Goal: Task Accomplishment & Management: Use online tool/utility

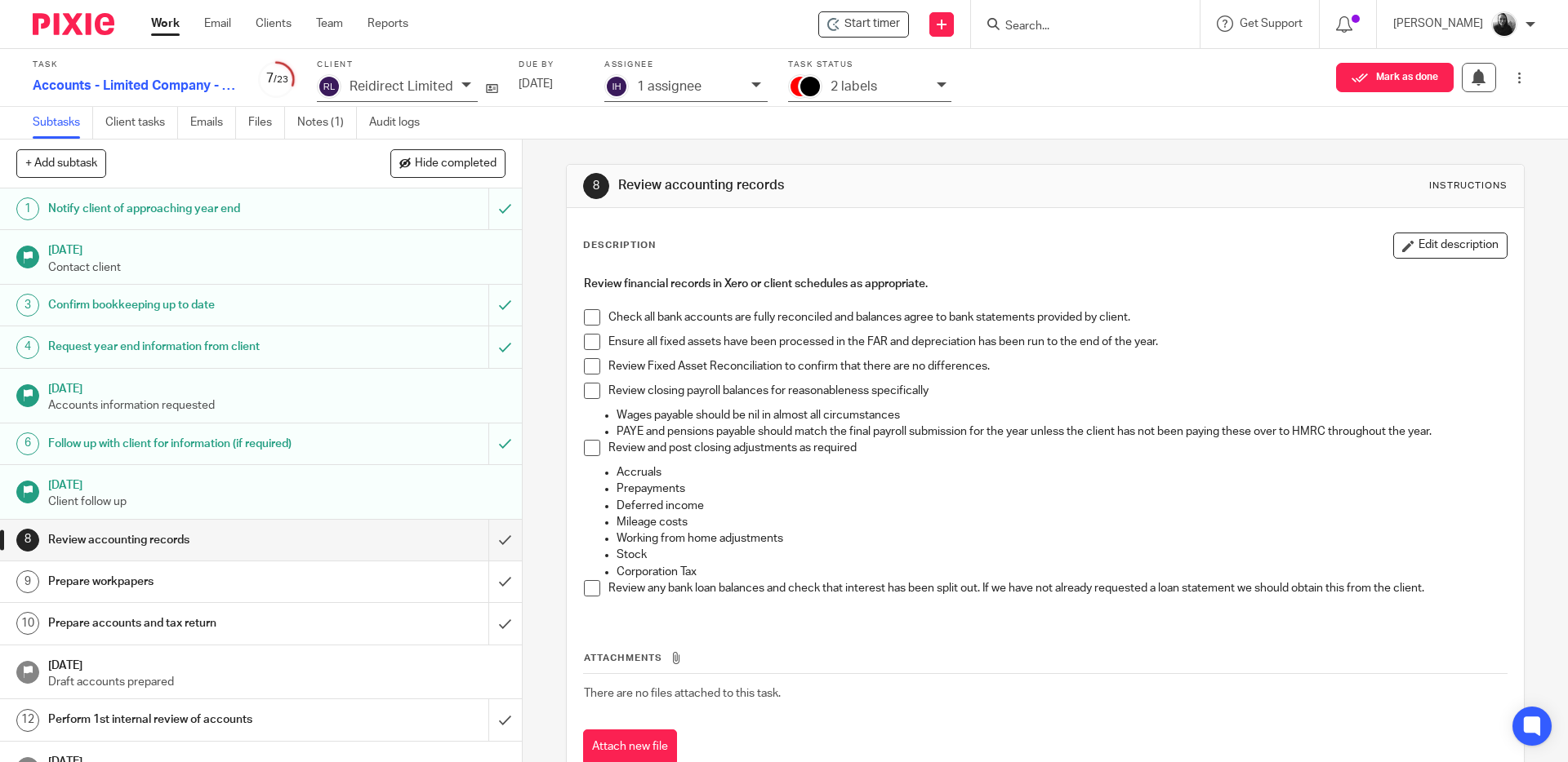
click at [585, 317] on span at bounding box center [592, 318] width 17 height 17
click at [588, 341] on span at bounding box center [592, 342] width 17 height 17
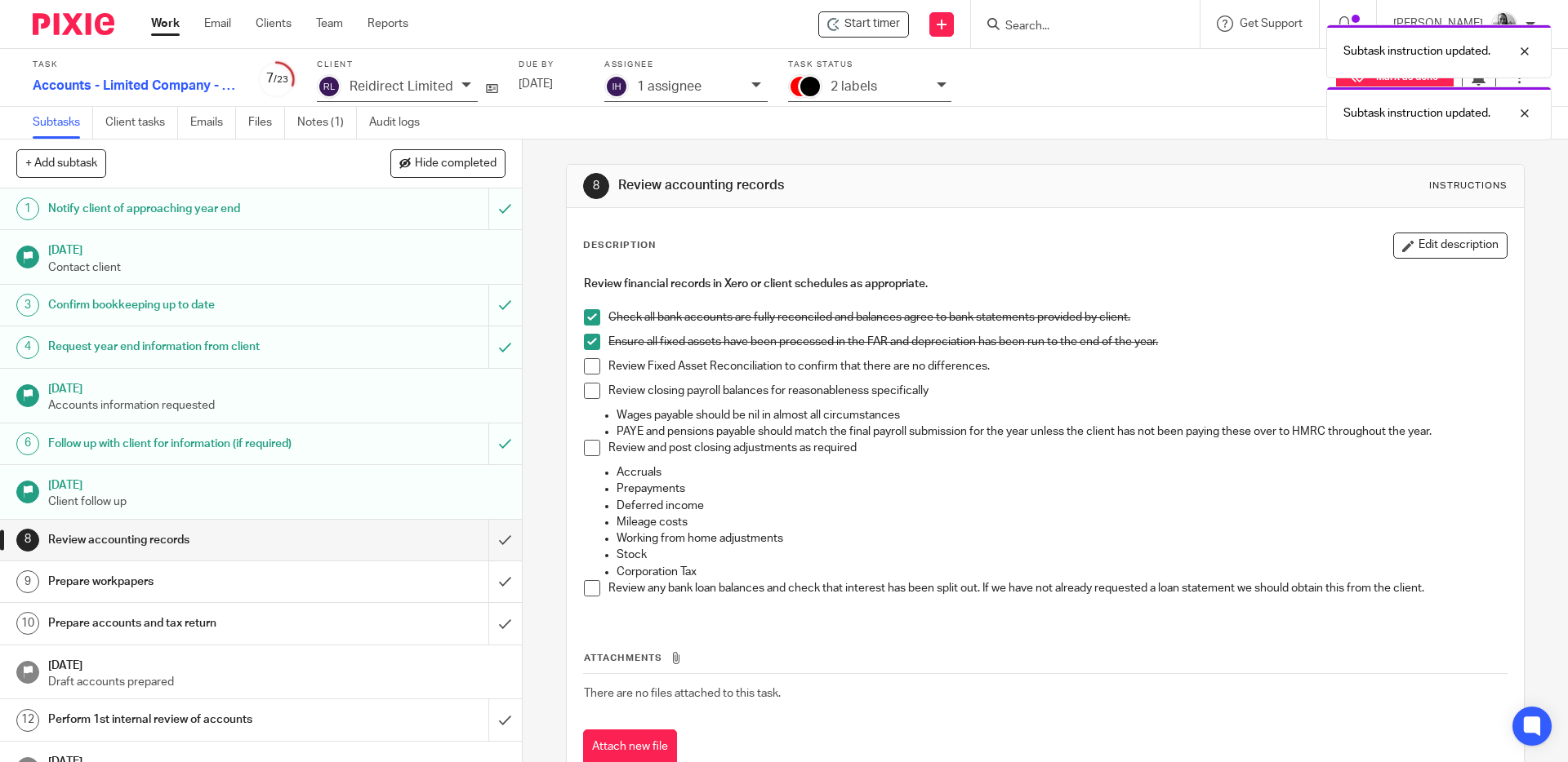
drag, startPoint x: 589, startPoint y: 363, endPoint x: 590, endPoint y: 390, distance: 27.0
click at [589, 363] on span at bounding box center [592, 367] width 17 height 17
click at [590, 390] on span at bounding box center [592, 392] width 17 height 17
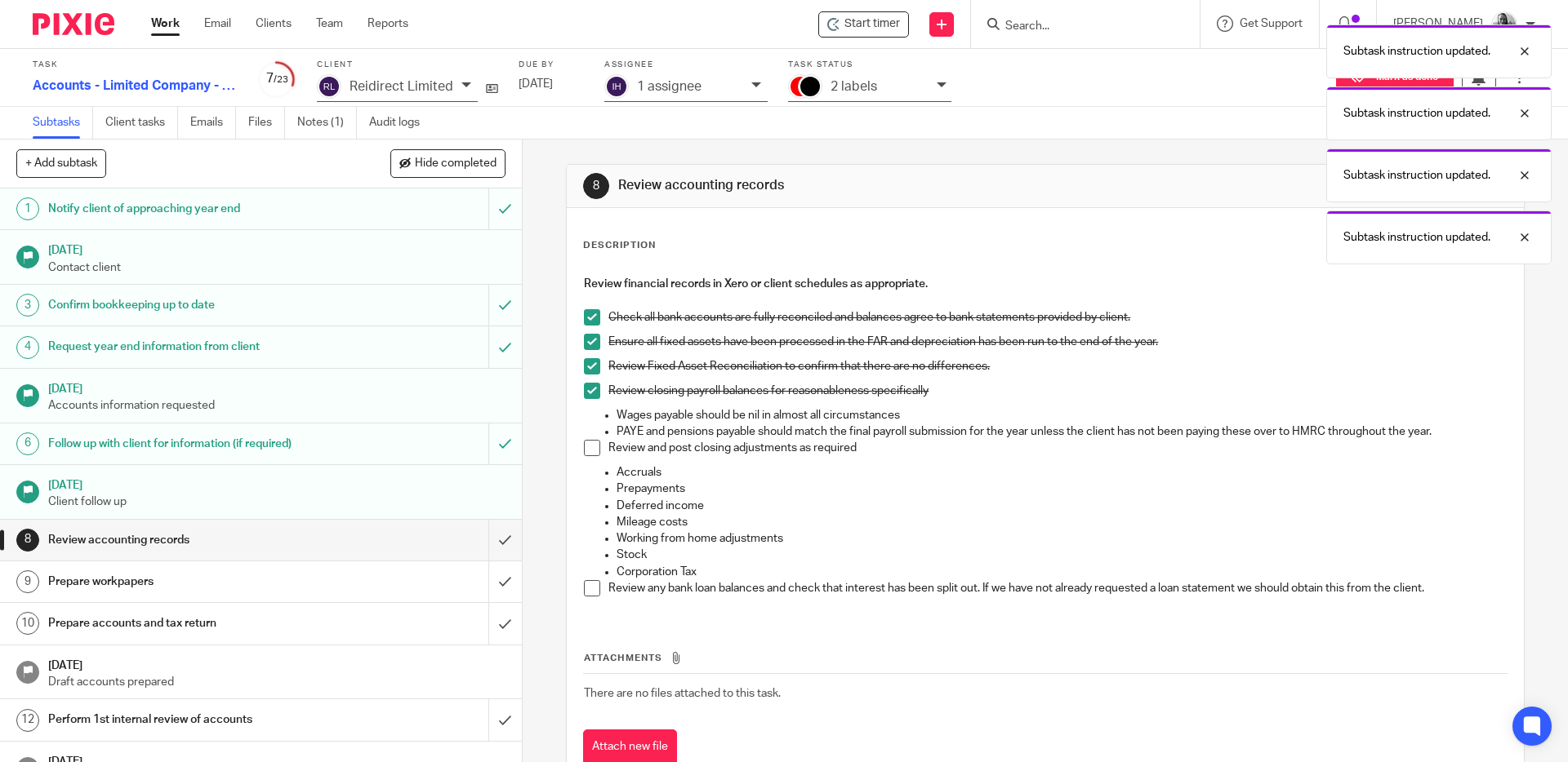
drag, startPoint x: 589, startPoint y: 448, endPoint x: 588, endPoint y: 457, distance: 9.1
click at [589, 448] on span at bounding box center [592, 449] width 17 height 17
click at [586, 580] on span at bounding box center [592, 588] width 17 height 17
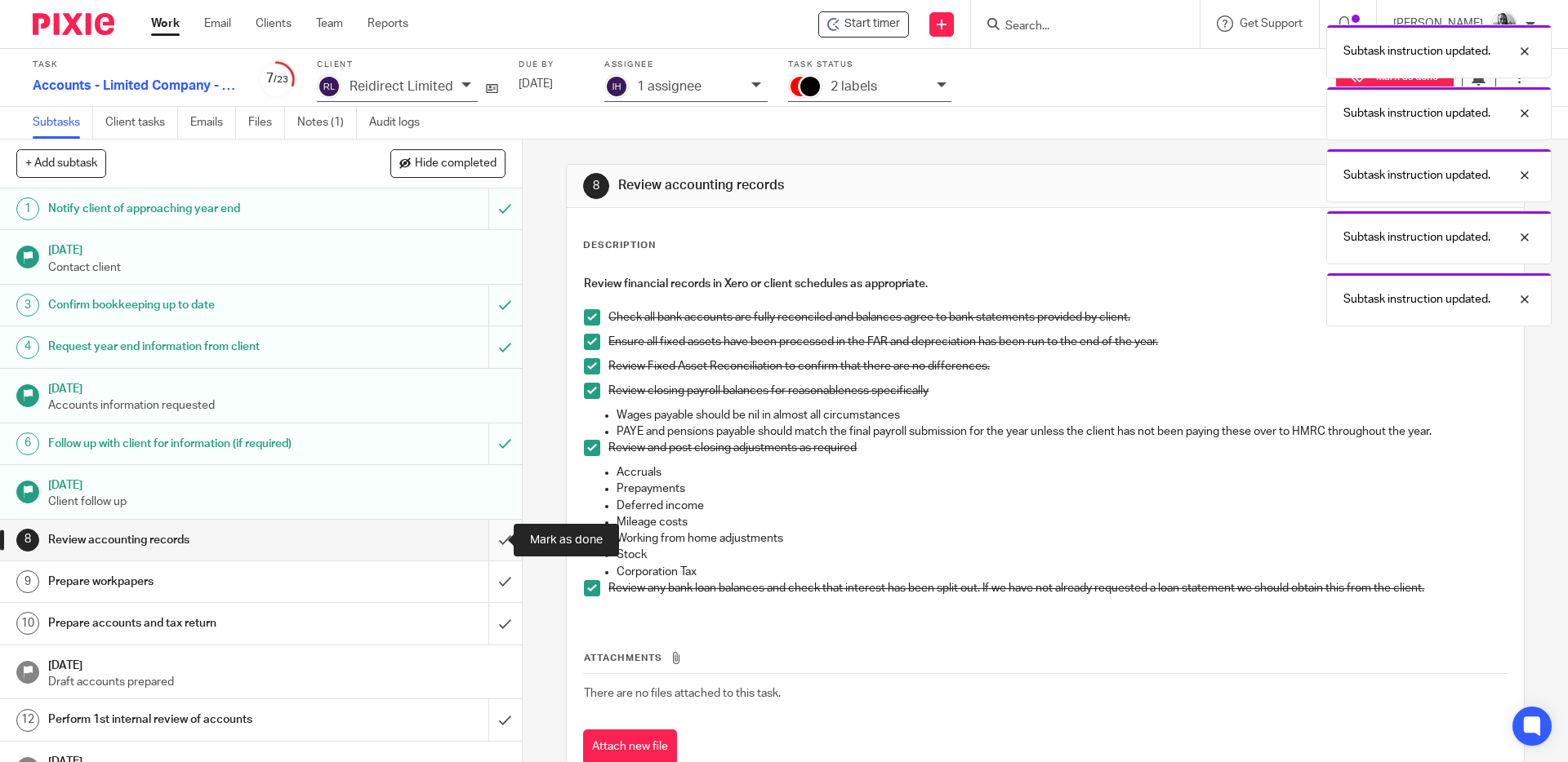
click at [486, 529] on input "submit" at bounding box center [260, 540] width 521 height 40
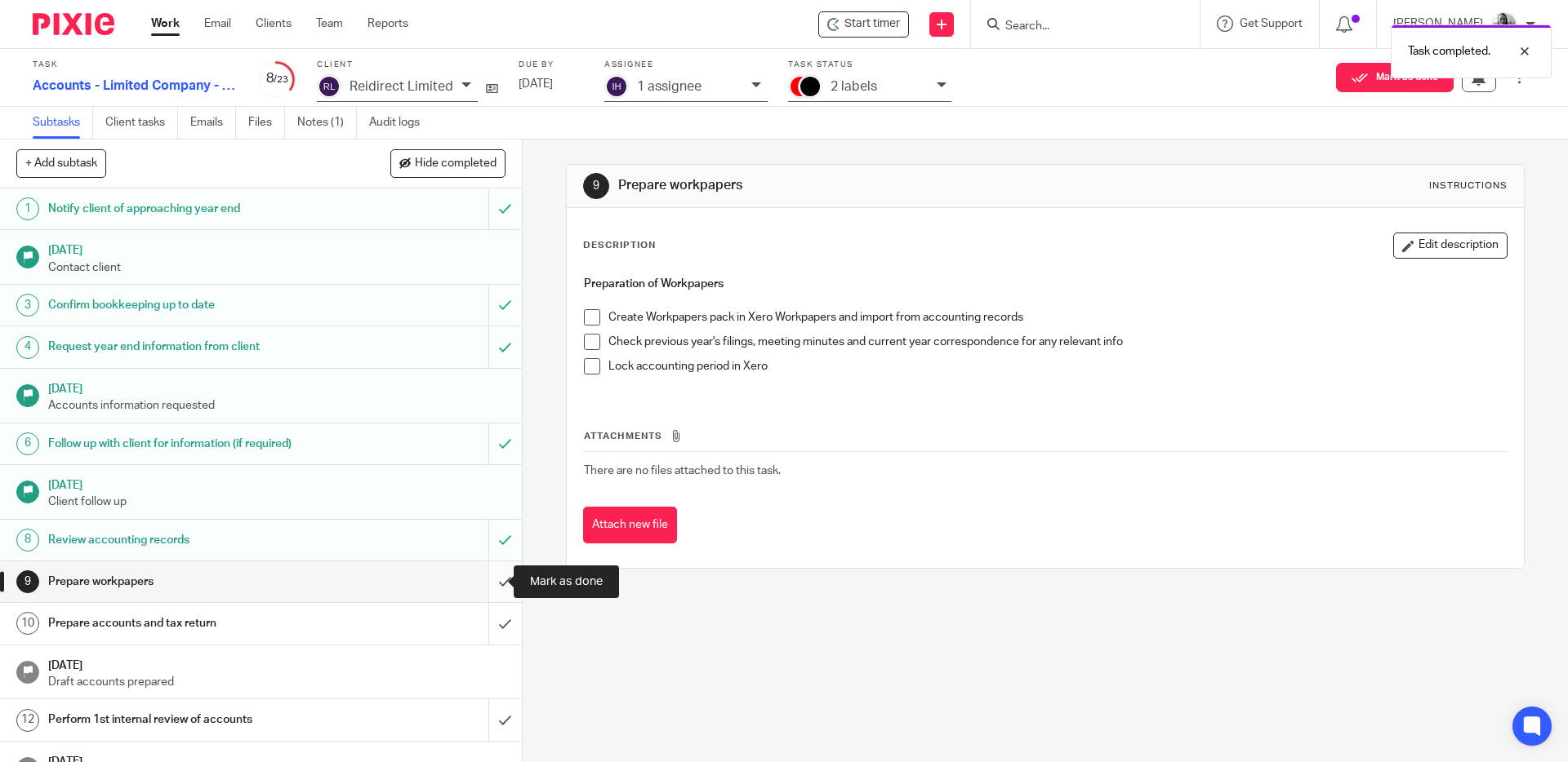
click at [487, 580] on input "submit" at bounding box center [260, 582] width 521 height 40
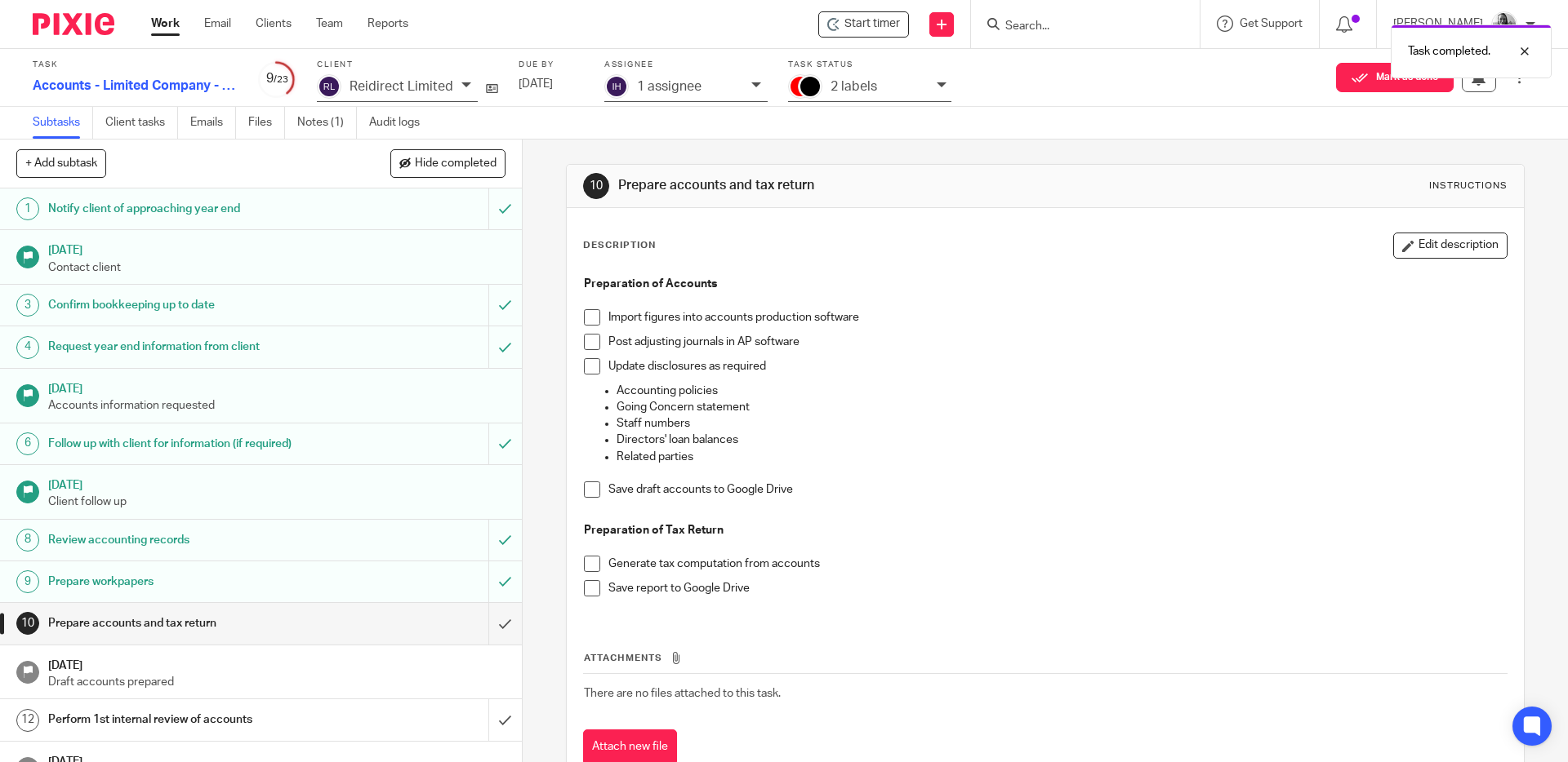
click at [588, 313] on span at bounding box center [592, 318] width 17 height 17
click at [587, 336] on span at bounding box center [592, 342] width 17 height 17
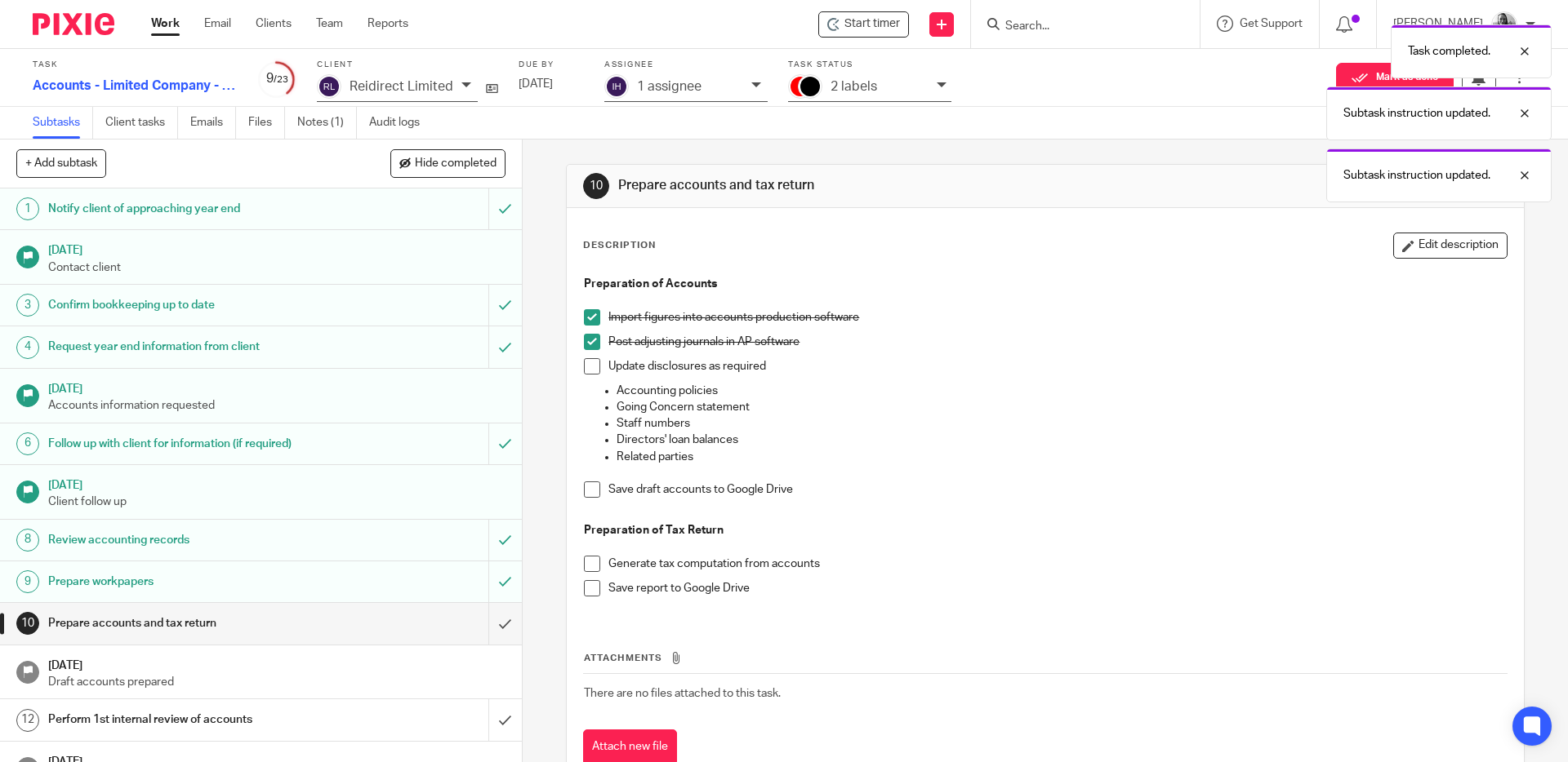
click at [584, 368] on span at bounding box center [592, 367] width 17 height 17
click at [592, 492] on span at bounding box center [592, 490] width 17 height 17
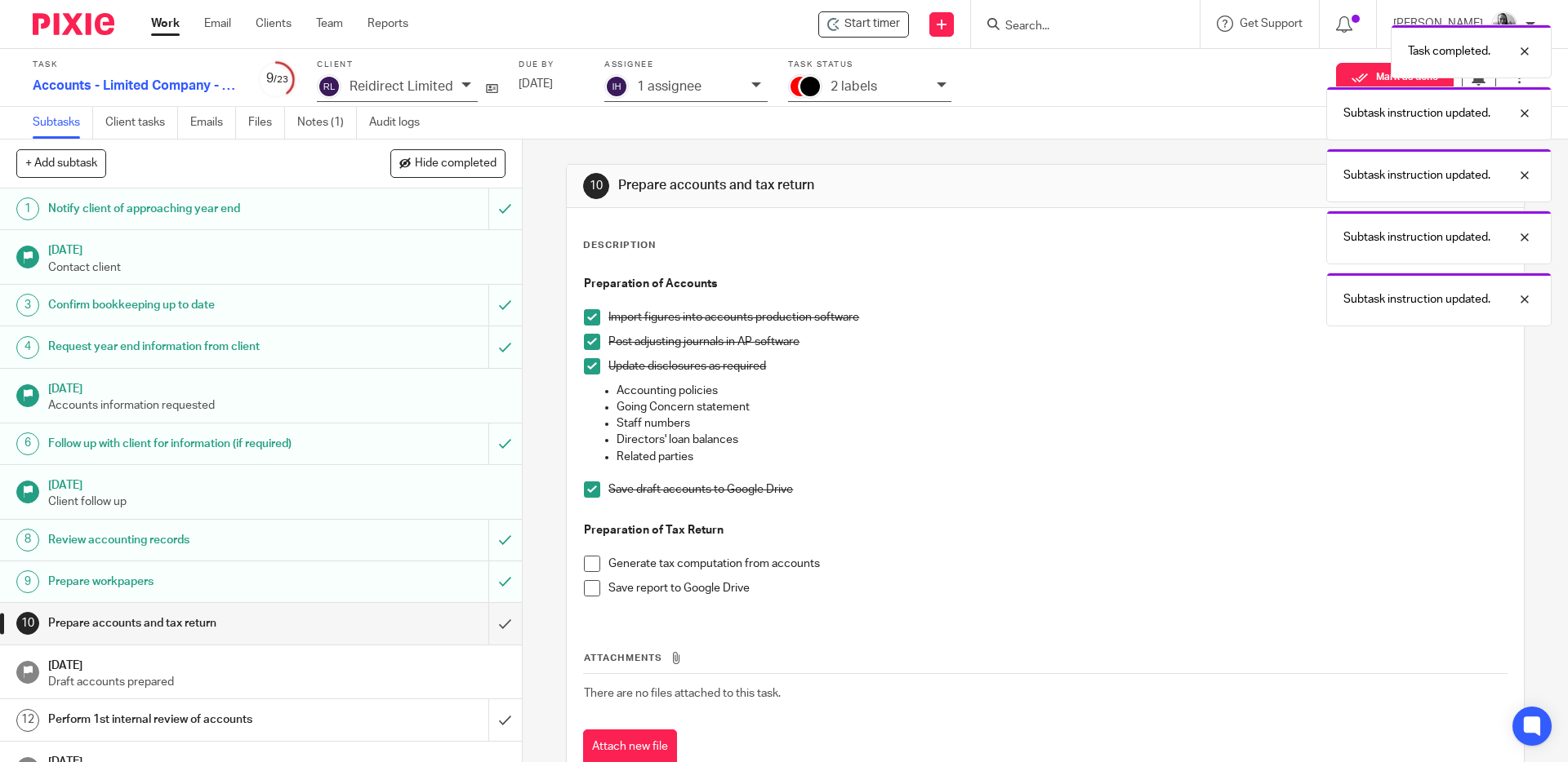
click at [594, 561] on span at bounding box center [592, 564] width 17 height 17
click at [590, 587] on span at bounding box center [592, 588] width 17 height 17
click at [486, 620] on input "submit" at bounding box center [260, 623] width 521 height 40
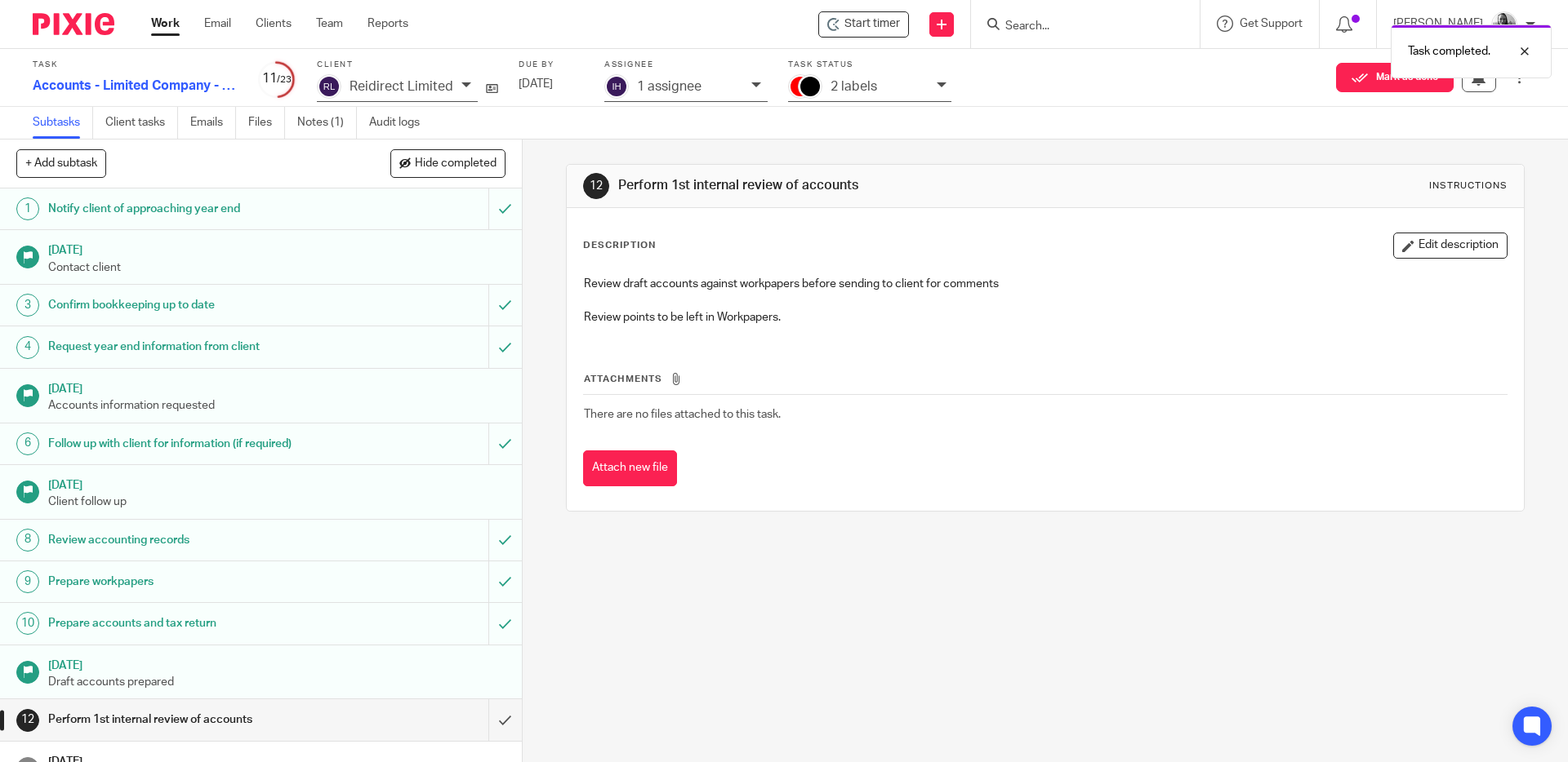
click at [751, 84] on icon at bounding box center [756, 85] width 10 height 10
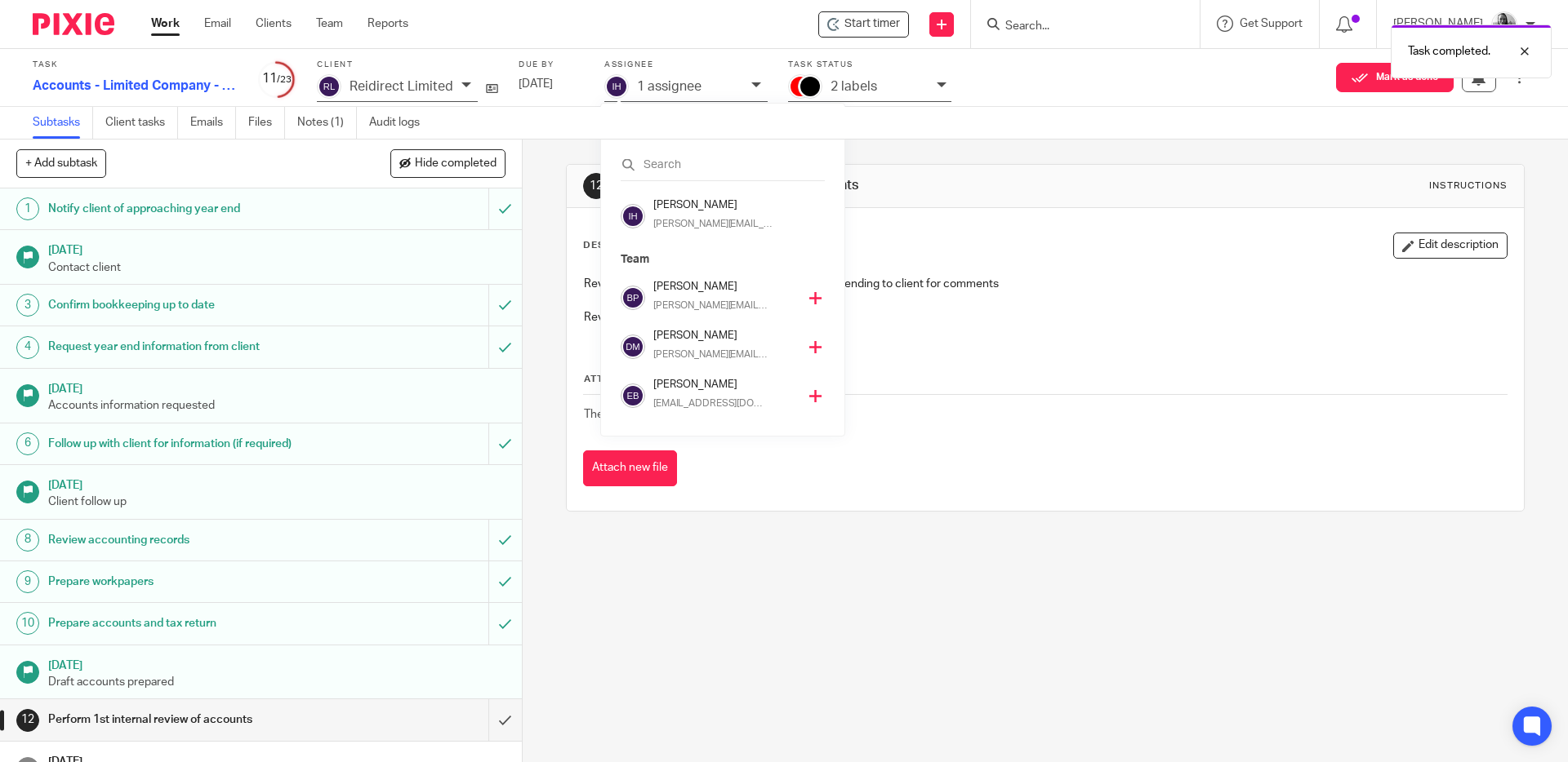
click at [809, 297] on icon at bounding box center [815, 298] width 12 height 12
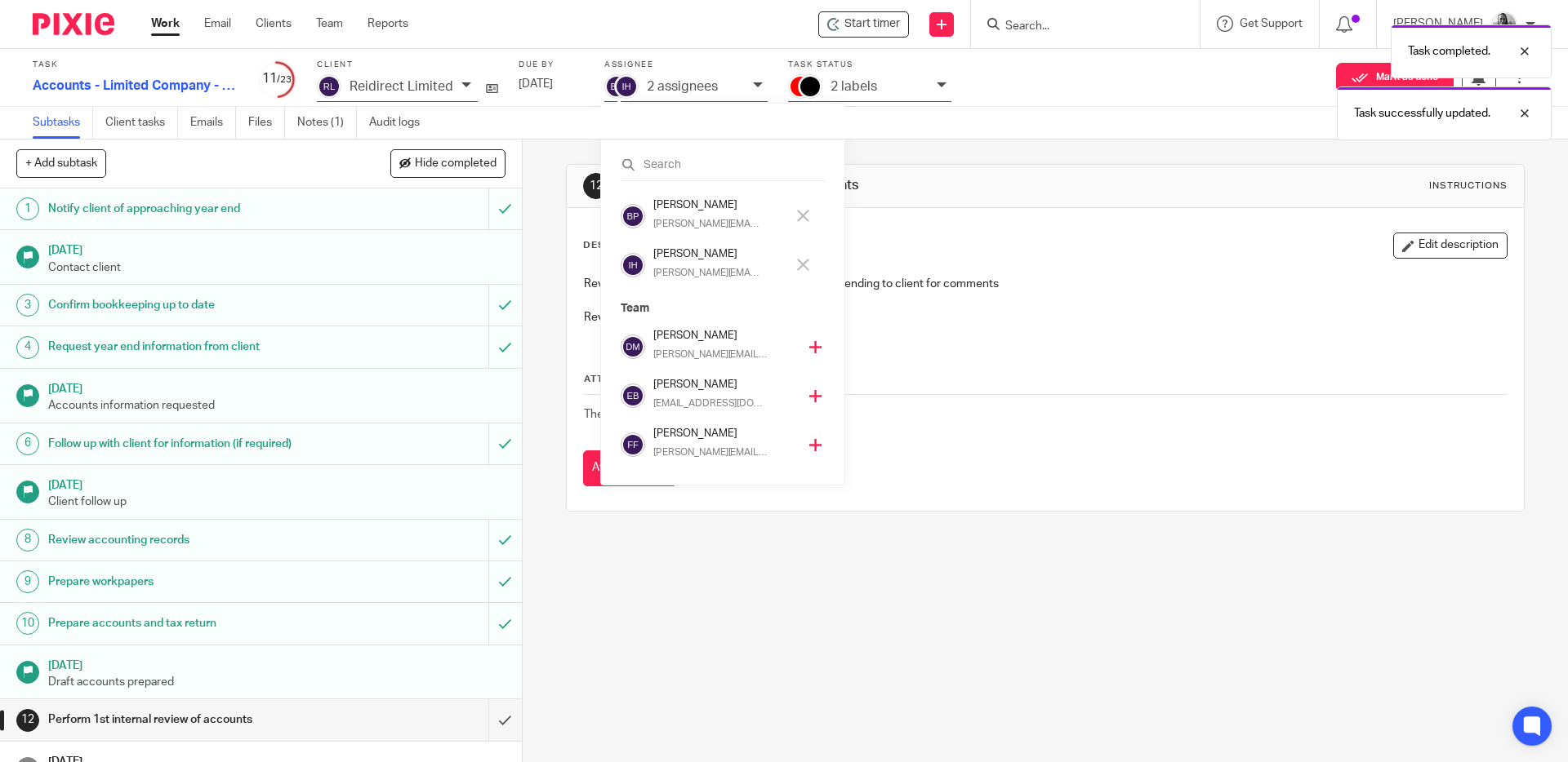
click at [803, 266] on icon at bounding box center [803, 265] width 12 height 12
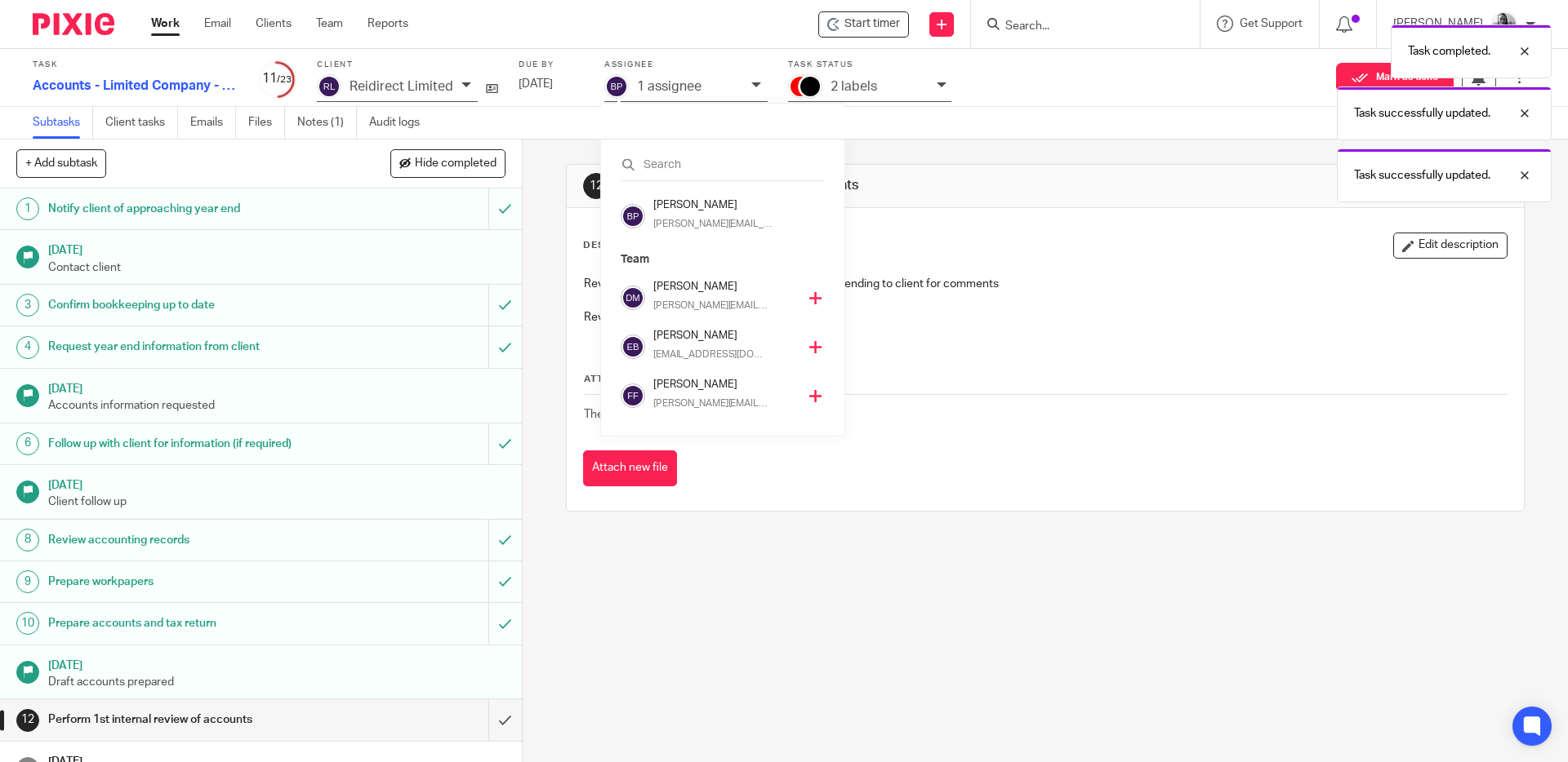
click at [936, 83] on div "Task completed. Task successfully updated. Task successfully updated." at bounding box center [1168, 109] width 768 height 186
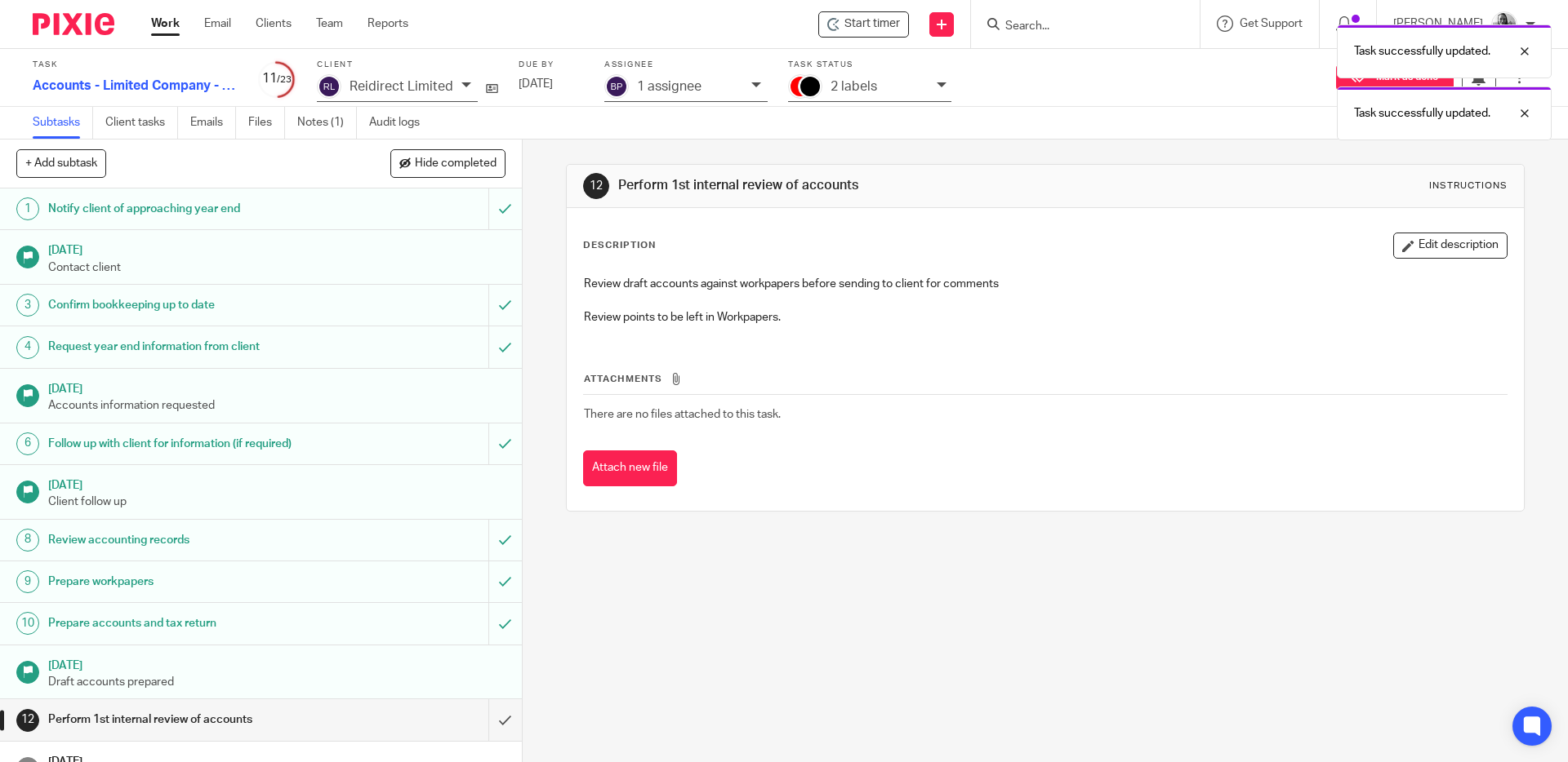
click at [937, 86] on div "Task successfully updated. Task successfully updated." at bounding box center [1168, 78] width 768 height 124
click at [938, 86] on icon at bounding box center [942, 85] width 10 height 10
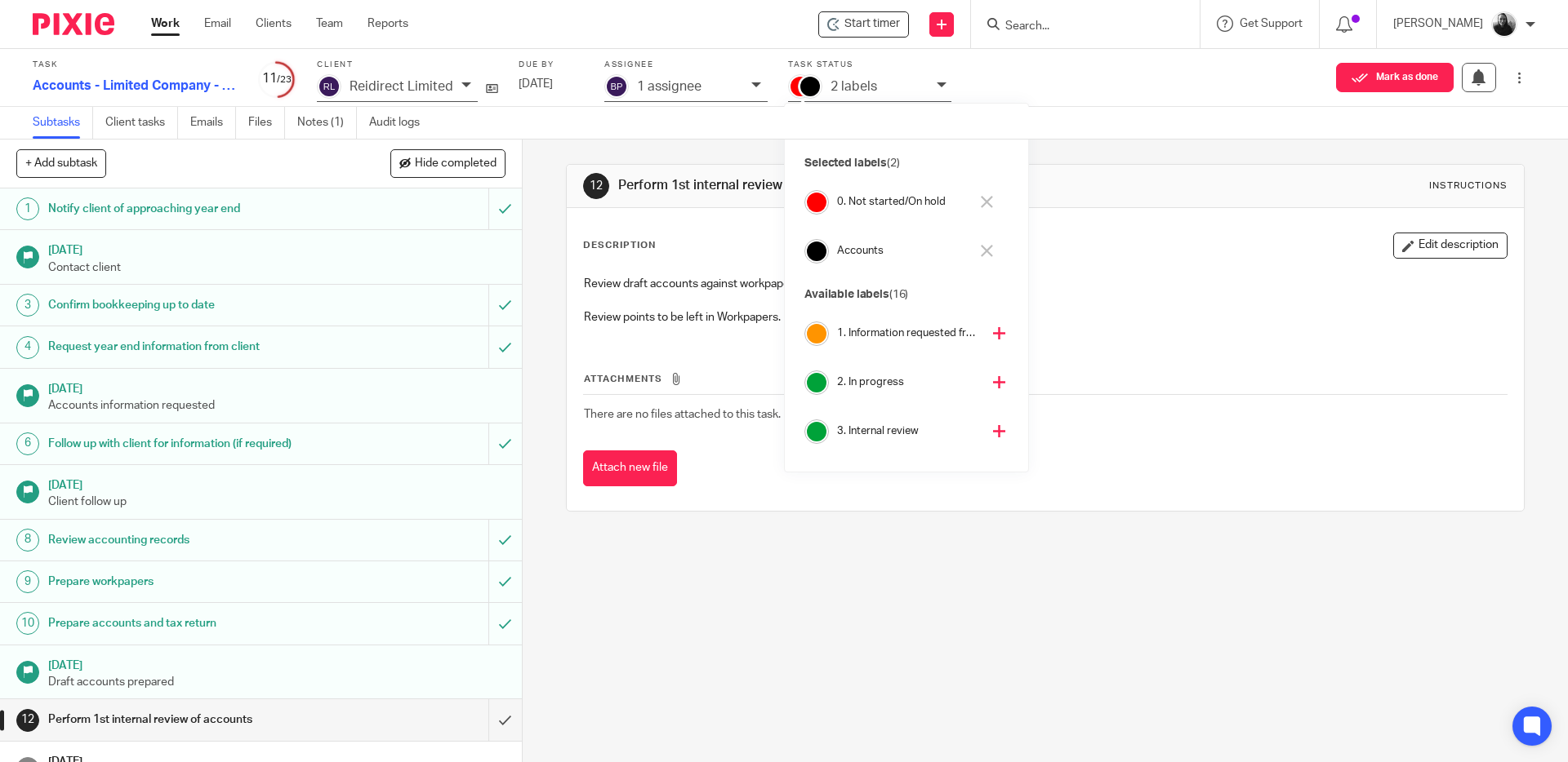
click at [993, 427] on icon at bounding box center [999, 431] width 12 height 12
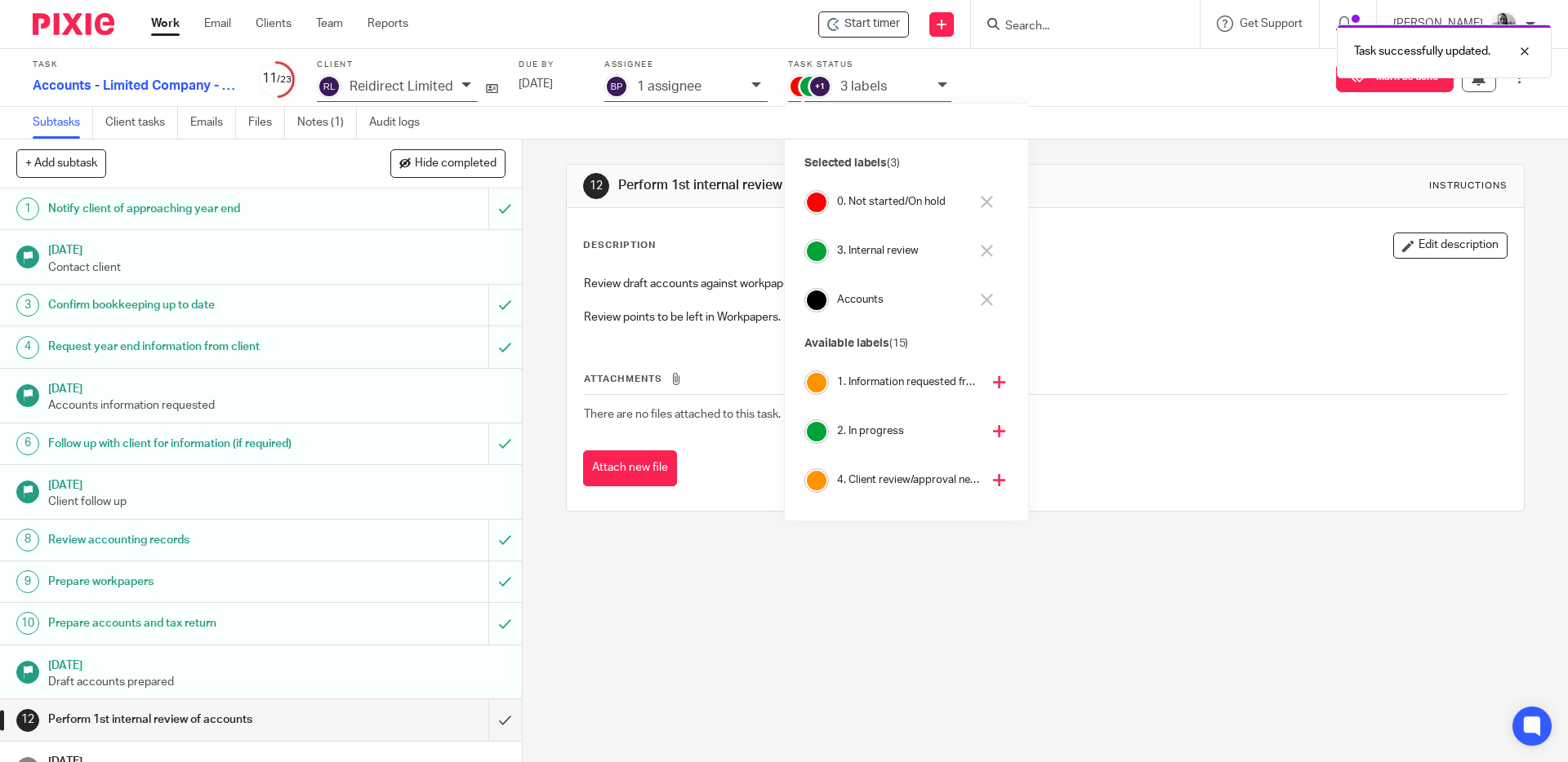
click at [989, 202] on icon at bounding box center [987, 201] width 12 height 12
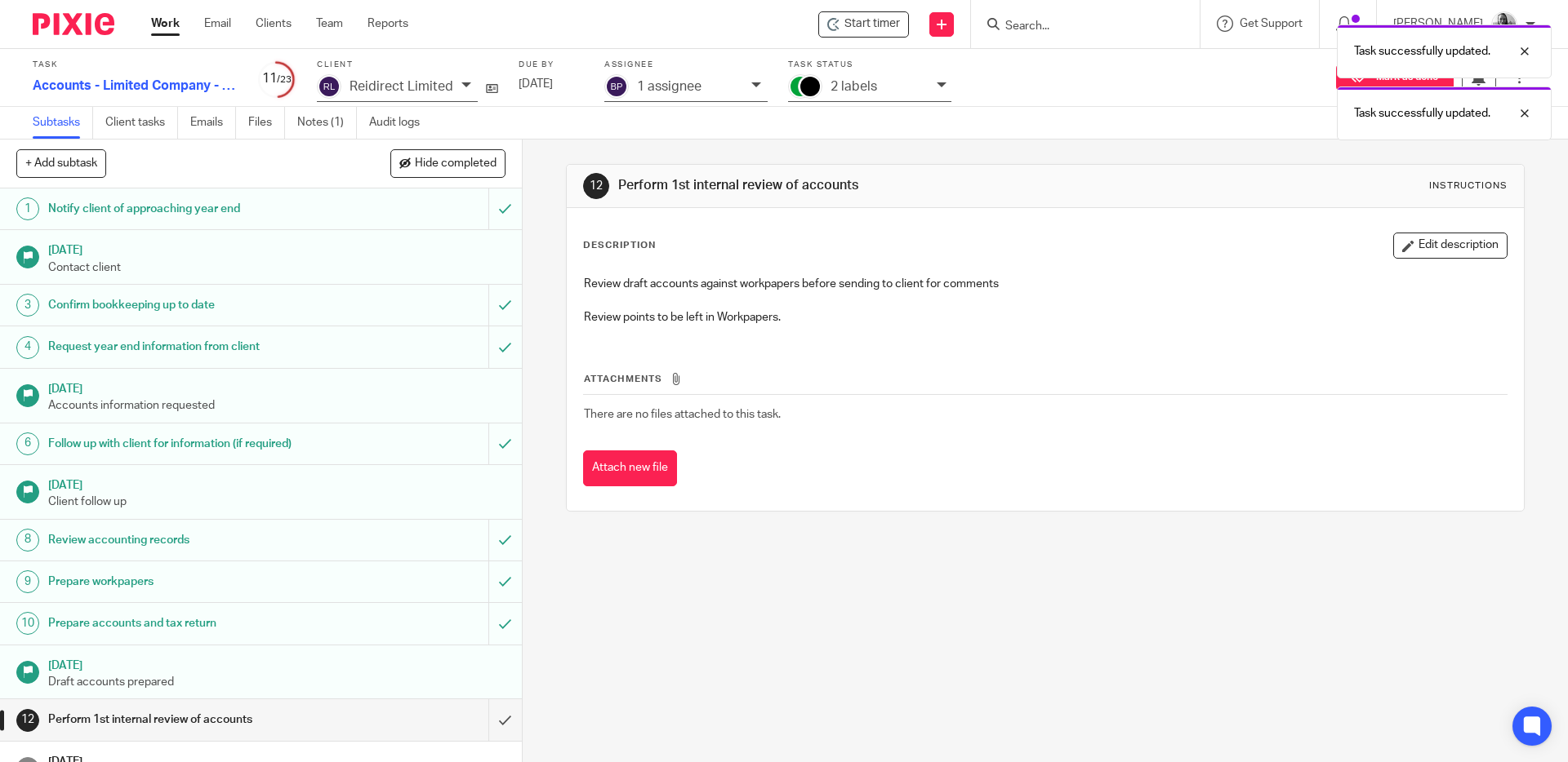
click at [538, 142] on div "12 Perform 1st internal review of accounts Instructions Description Edit descri…" at bounding box center [1045, 451] width 1046 height 623
